Goal: Task Accomplishment & Management: Manage account settings

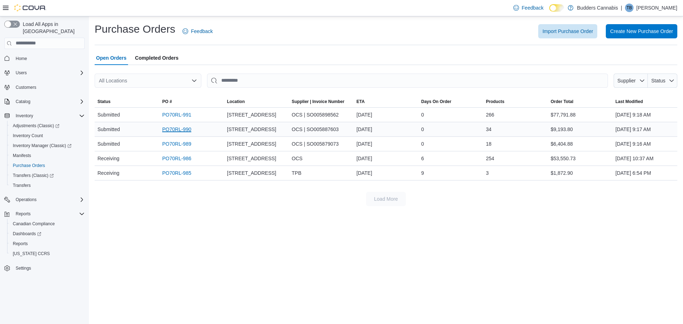
click at [176, 132] on link "PO70RL-990" at bounding box center [176, 129] width 29 height 9
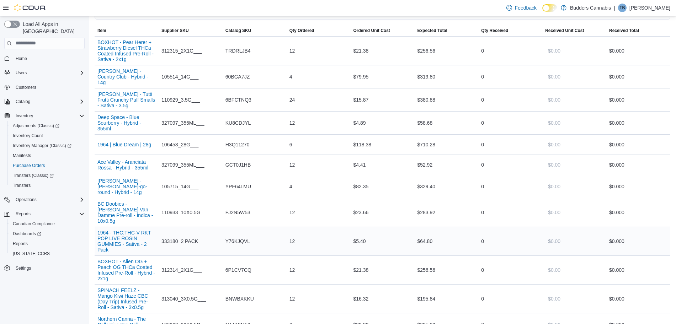
scroll to position [89, 0]
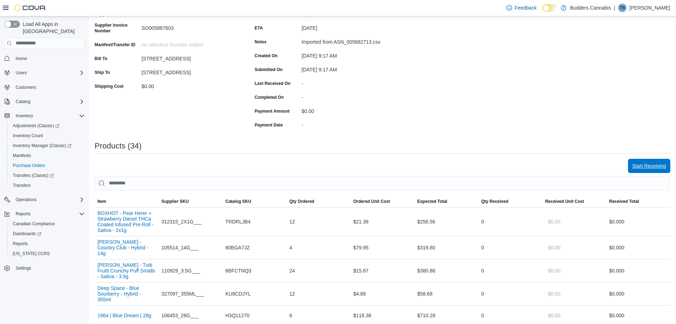
click at [665, 168] on span "Start Receiving" at bounding box center [649, 166] width 34 height 7
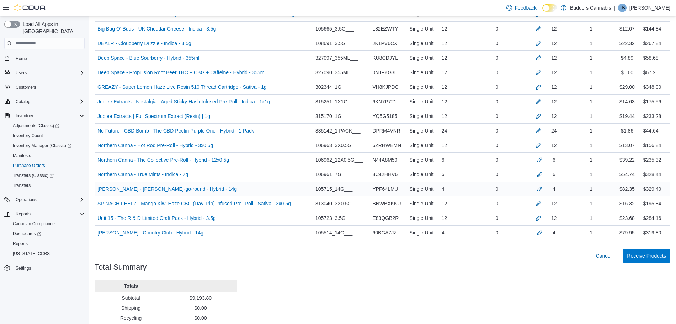
scroll to position [467, 0]
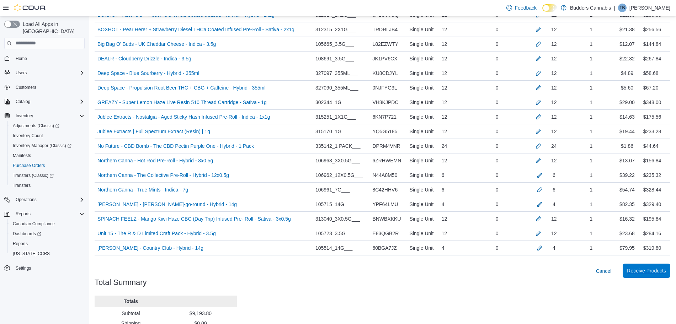
click at [644, 273] on span "Receive Products" at bounding box center [646, 270] width 39 height 7
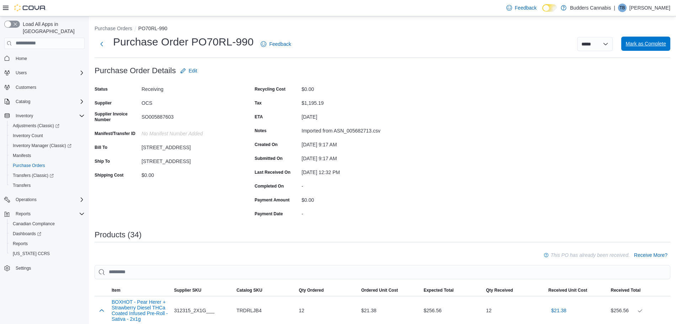
click at [654, 44] on span "Mark as Complete" at bounding box center [646, 43] width 41 height 7
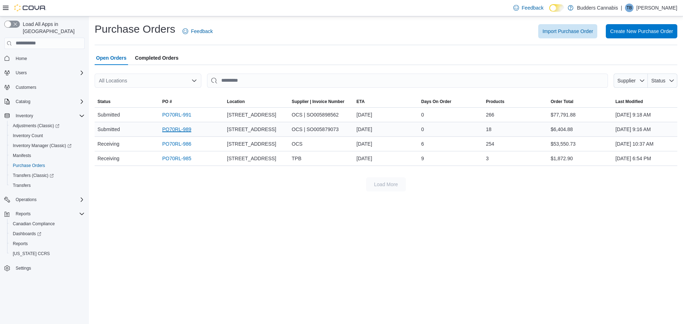
click at [170, 130] on link "PO70RL-989" at bounding box center [176, 129] width 29 height 9
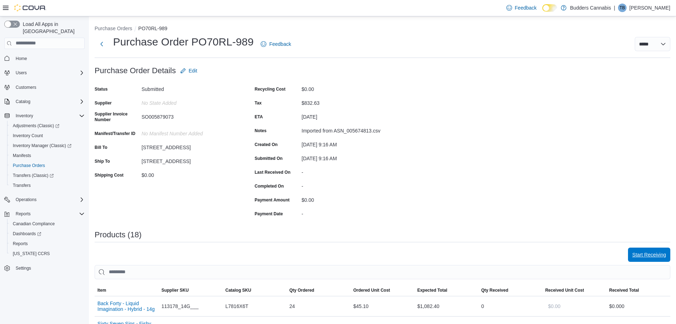
click at [650, 257] on span "Start Receiving" at bounding box center [649, 254] width 34 height 7
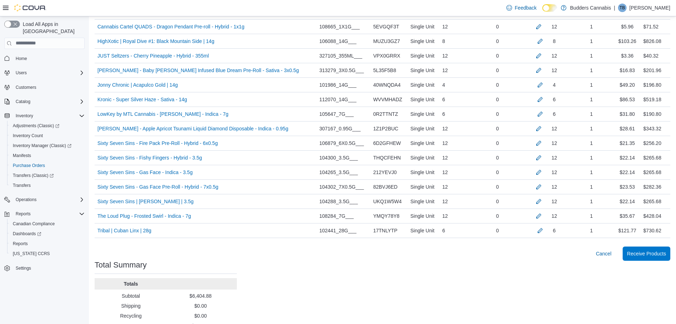
scroll to position [278, 0]
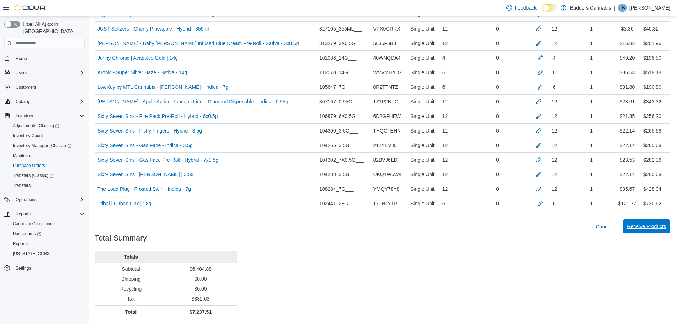
click at [657, 227] on span "Receive Products" at bounding box center [646, 226] width 39 height 7
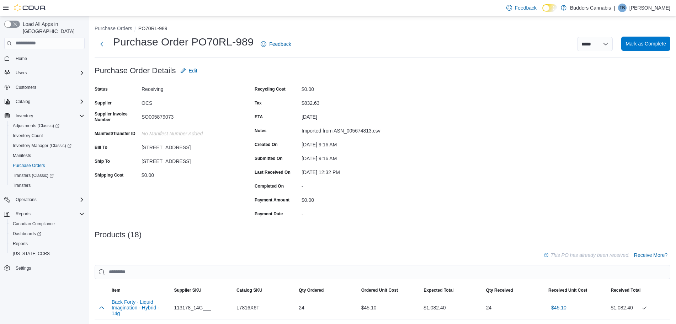
click at [658, 46] on span "Mark as Complete" at bounding box center [646, 43] width 41 height 7
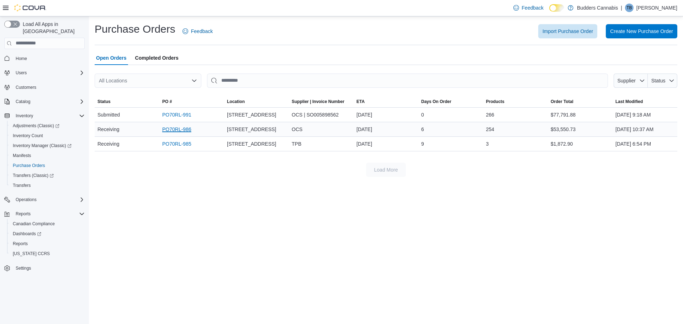
click at [174, 130] on link "PO70RL-986" at bounding box center [176, 129] width 29 height 9
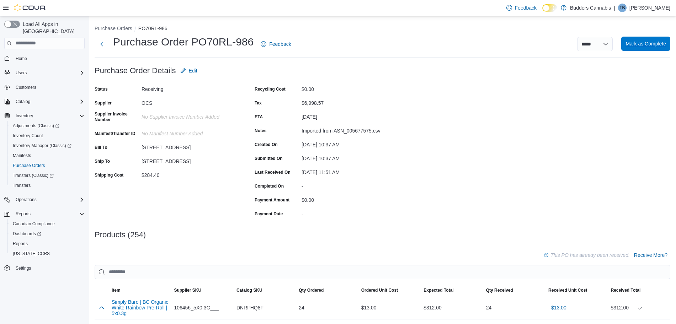
click at [653, 45] on span "Mark as Complete" at bounding box center [646, 43] width 41 height 7
